Goal: Task Accomplishment & Management: Use online tool/utility

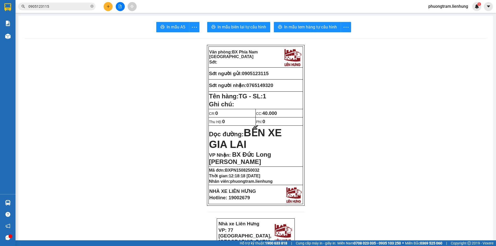
click at [443, 1] on div "Kết quả tìm kiếm ( 13 ) Bộ lọc Mã ĐH Trạng thái Món hàng Thu hộ Tổng cước Chưa …" at bounding box center [248, 6] width 496 height 13
click at [443, 6] on span "phuongtram.lienhung" at bounding box center [448, 6] width 48 height 6
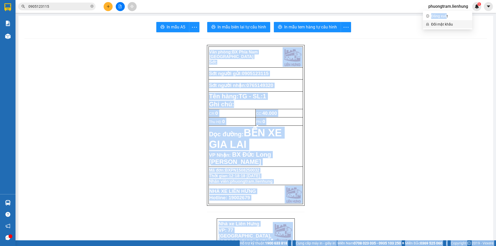
drag, startPoint x: 446, startPoint y: 17, endPoint x: 461, endPoint y: 141, distance: 125.2
click at [461, 141] on body "Kết quả tìm kiếm ( 13 ) Bộ lọc Mã ĐH Trạng thái Món hàng Thu hộ Tổng cước Chưa …" at bounding box center [248, 123] width 496 height 246
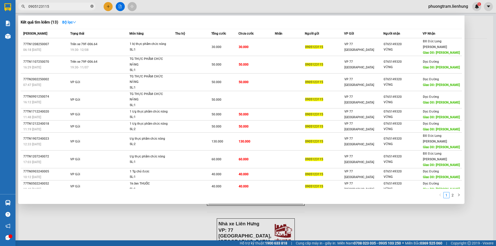
click at [93, 7] on icon "close-circle" at bounding box center [91, 6] width 3 height 3
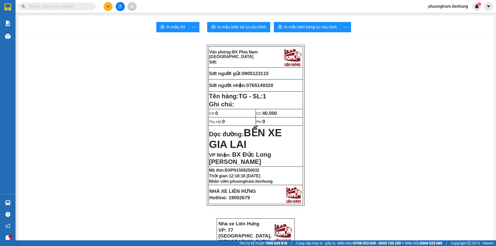
click at [63, 7] on input "text" at bounding box center [58, 7] width 61 height 6
type input "5"
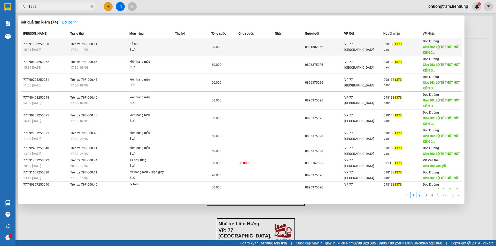
type input "1373"
click at [327, 48] on div "0981682052" at bounding box center [324, 46] width 39 height 5
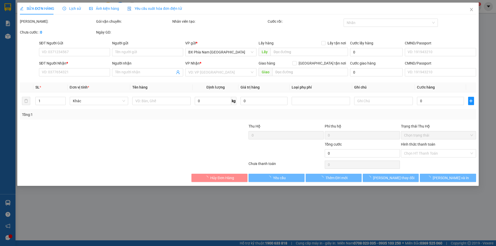
type input "0981682052"
type input "0981331373"
type input "danh"
type input "LỘ TẺ THỐT NỐT [GEOGRAPHIC_DATA]"
type input "30.000"
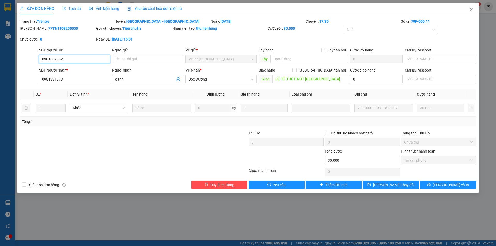
click at [55, 60] on input "0981682052" at bounding box center [74, 59] width 71 height 8
click at [62, 79] on input "0981331373" at bounding box center [74, 79] width 71 height 8
click at [330, 80] on input "LỘ TẺ THỐT NỐT [GEOGRAPHIC_DATA]" at bounding box center [310, 79] width 76 height 8
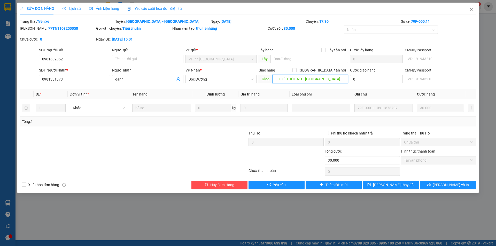
click at [330, 80] on input "LỘ TẺ THỐT NỐT [GEOGRAPHIC_DATA]" at bounding box center [310, 79] width 76 height 8
click at [473, 9] on icon "close" at bounding box center [471, 9] width 4 height 4
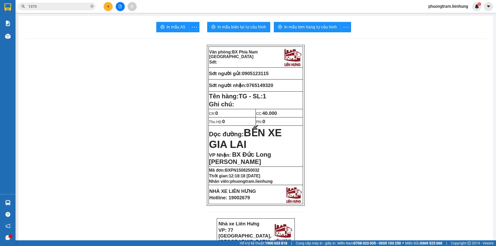
click at [64, 5] on input "1373" at bounding box center [58, 7] width 61 height 6
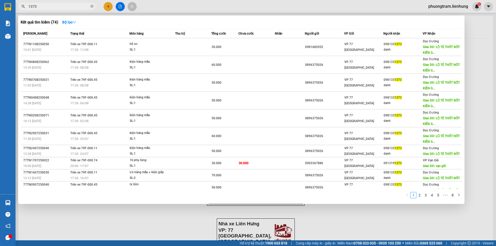
click at [63, 6] on input "1373" at bounding box center [58, 7] width 61 height 6
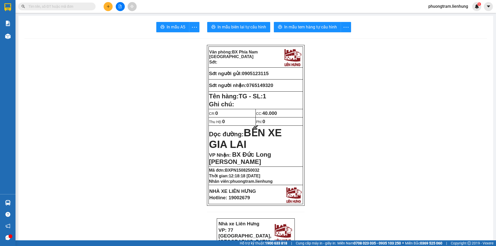
paste input "0981331373"
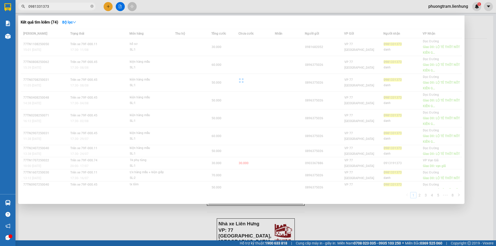
type input "0981331373"
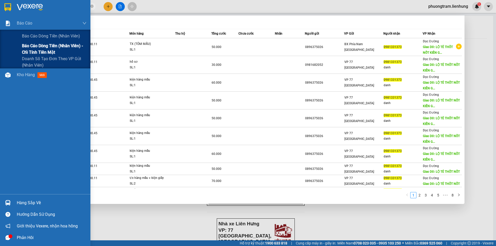
click at [56, 50] on span "Báo cáo dòng tiền (nhân viên) - chỉ tính tiền mặt" at bounding box center [54, 49] width 65 height 13
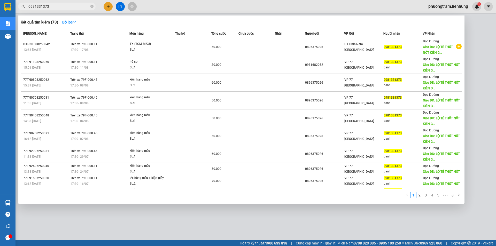
click at [161, 8] on div at bounding box center [248, 123] width 496 height 246
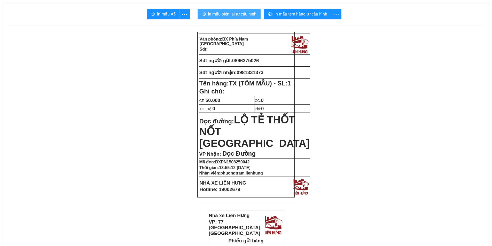
click at [243, 12] on span "In mẫu biên lai tự cấu hình" at bounding box center [232, 14] width 49 height 6
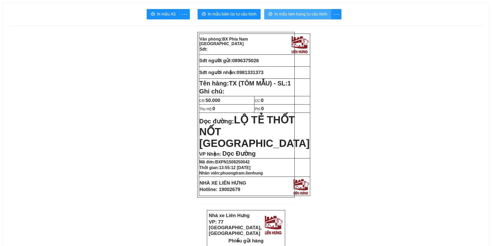
click at [296, 15] on span "In mẫu tem hàng tự cấu hình" at bounding box center [301, 14] width 53 height 6
click at [249, 71] on span "0981331373" at bounding box center [250, 72] width 27 height 5
copy span "0981331373"
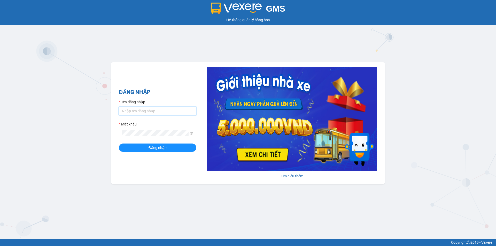
click at [151, 108] on input "Tên đăng nhập" at bounding box center [157, 111] width 77 height 8
type input "baoquyen.lienhung"
click at [119, 144] on button "Đăng nhập" at bounding box center [157, 148] width 77 height 8
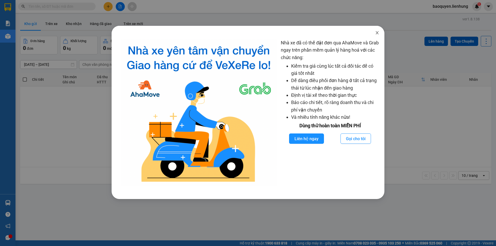
click at [377, 36] on span "Close" at bounding box center [377, 33] width 14 height 14
